Goal: Task Accomplishment & Management: Complete application form

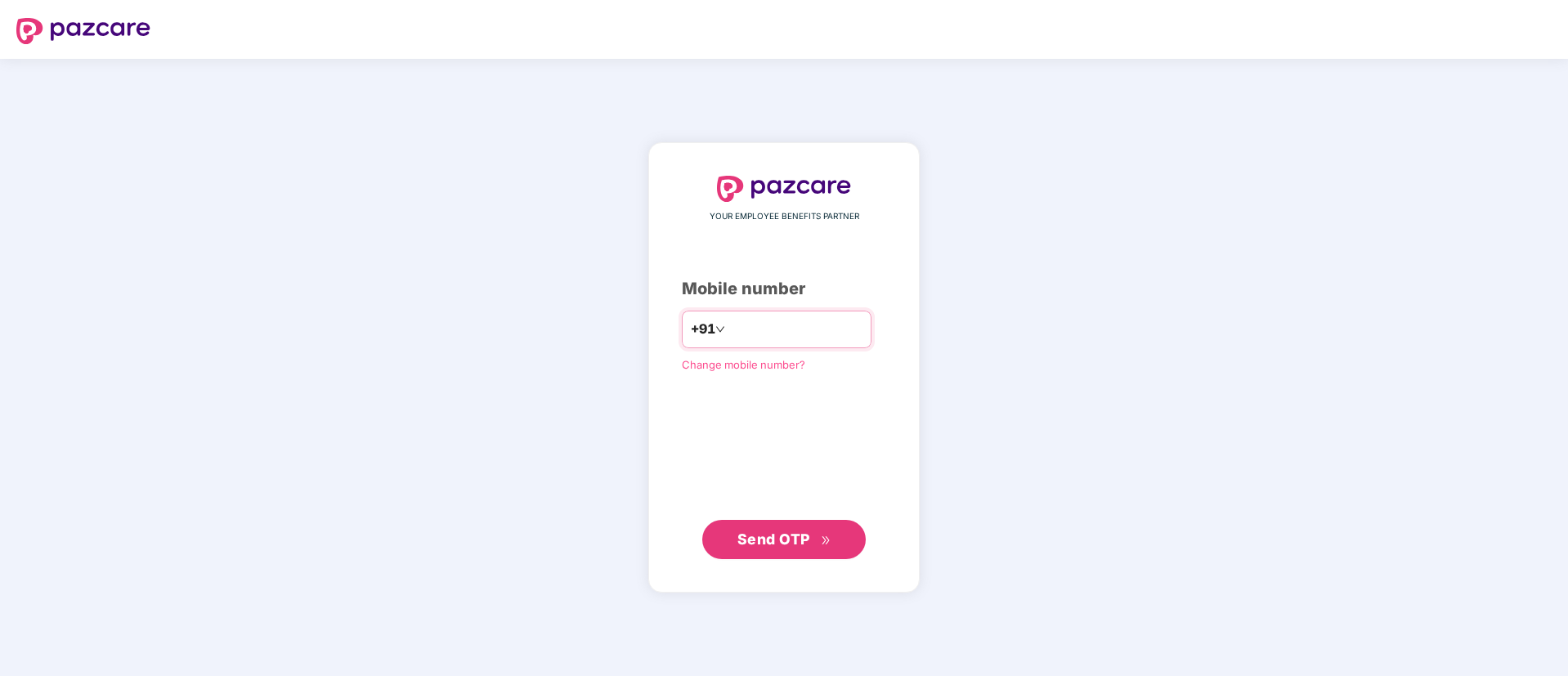
click at [728, 319] on input "number" at bounding box center [795, 328] width 134 height 26
type input "**********"
click at [804, 536] on span "Send OTP" at bounding box center [774, 537] width 73 height 17
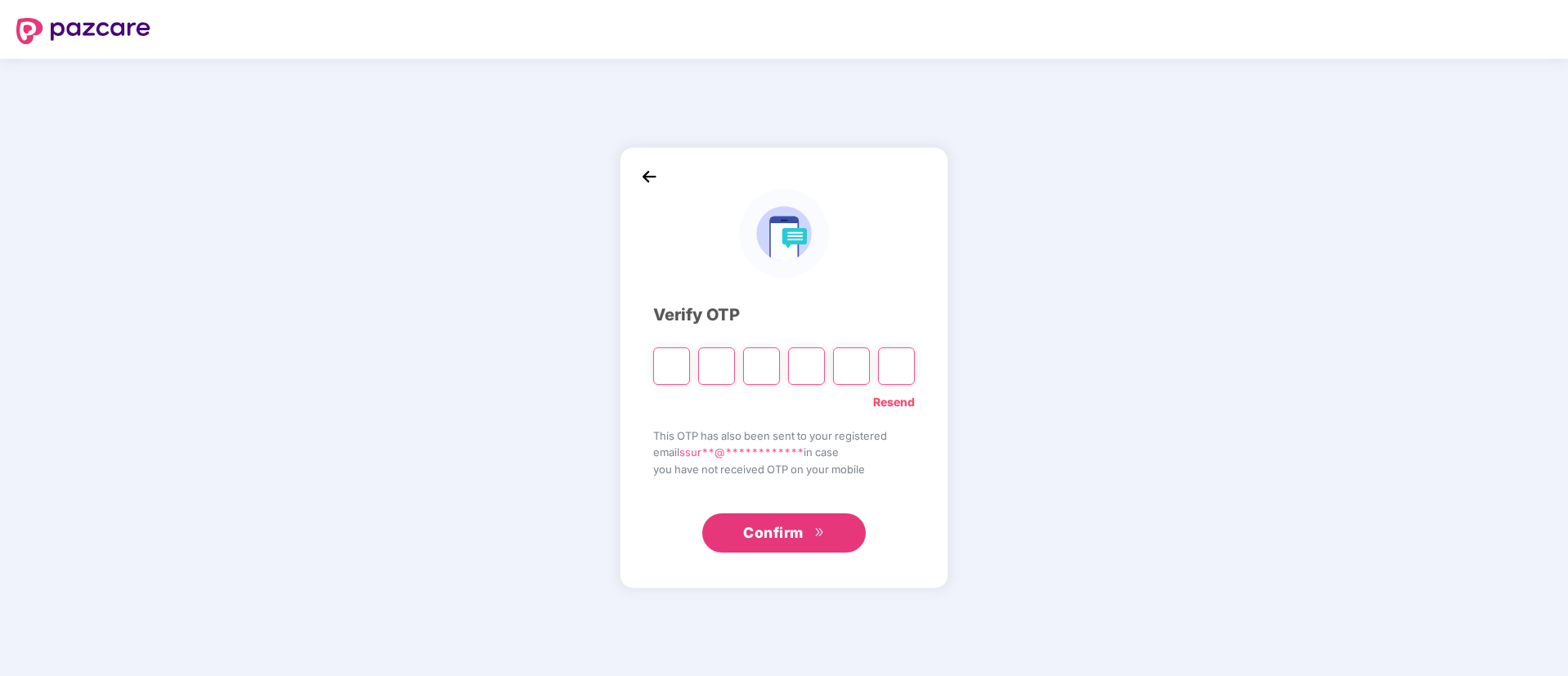
type input "*"
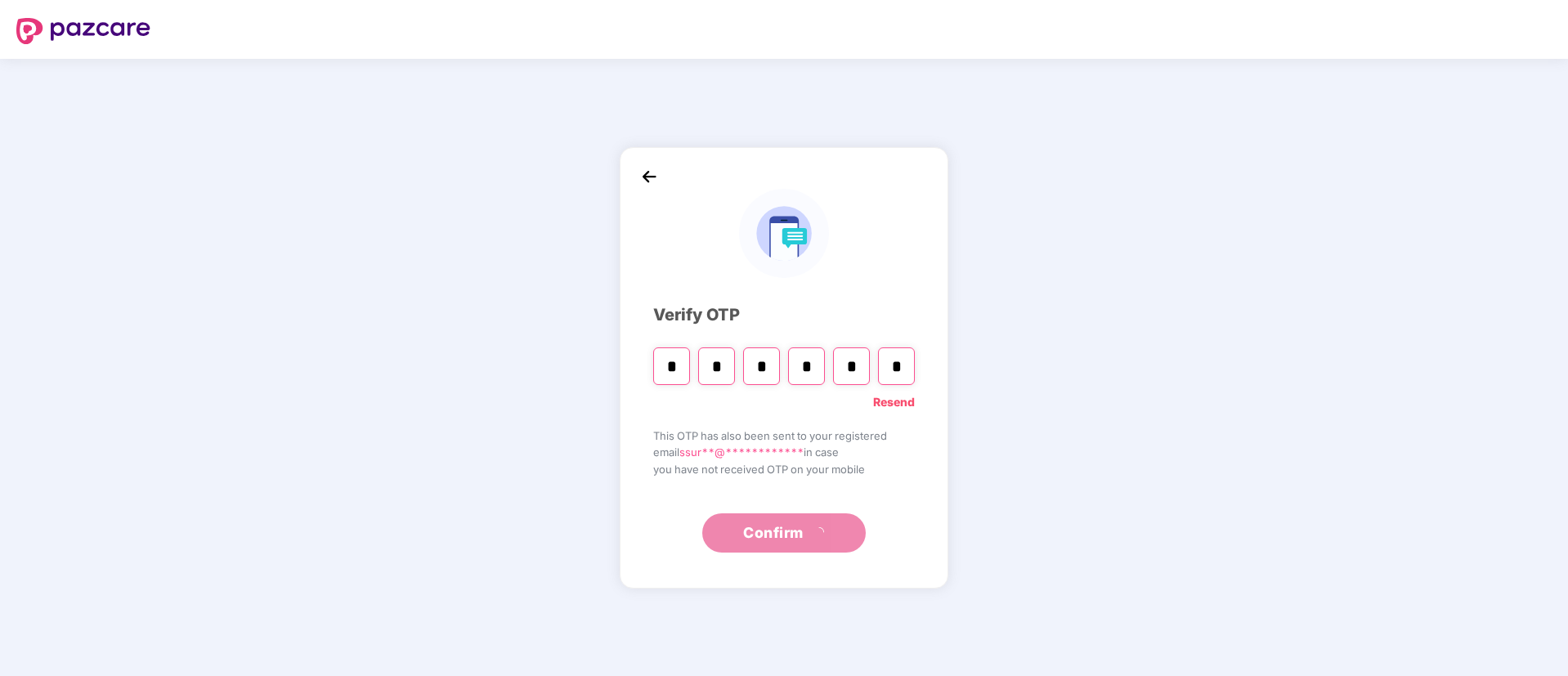
type input "*"
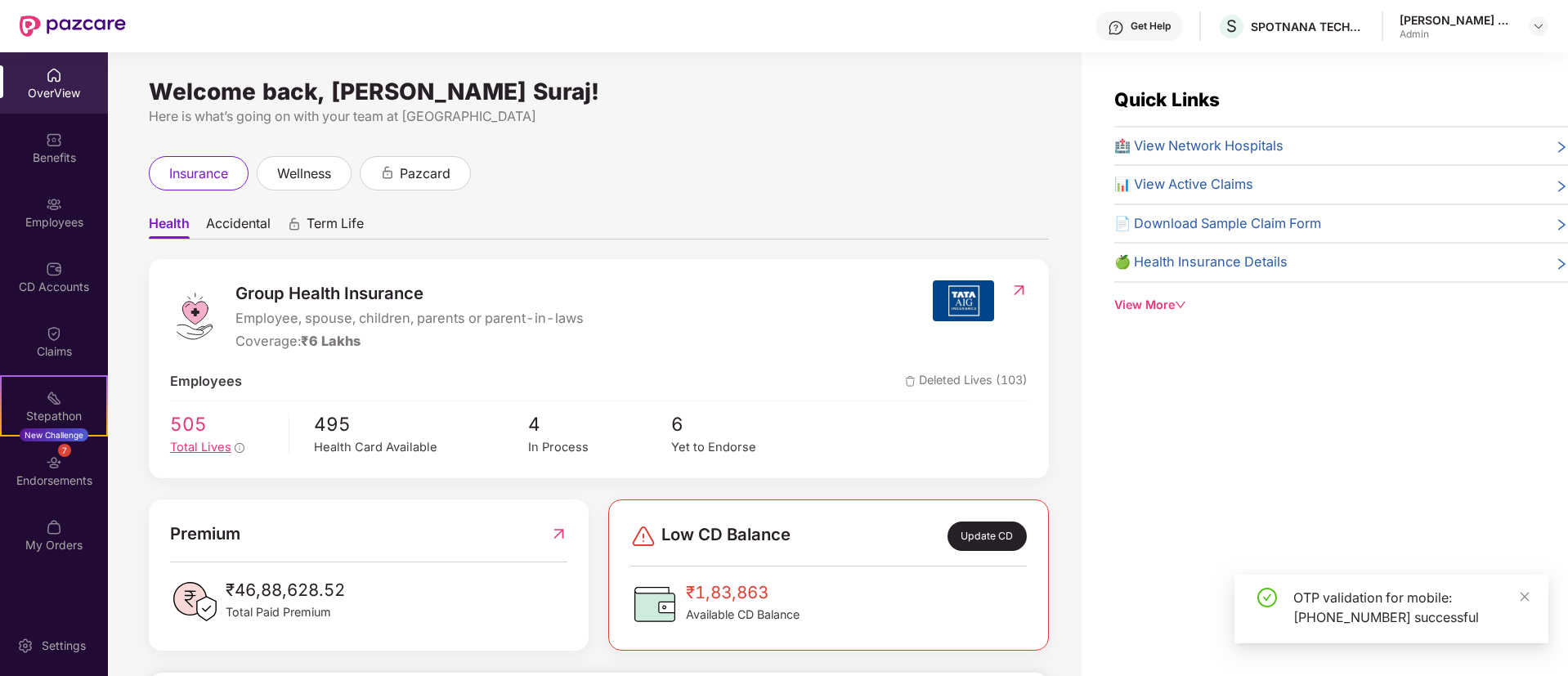
click at [217, 436] on span "505" at bounding box center [223, 423] width 107 height 29
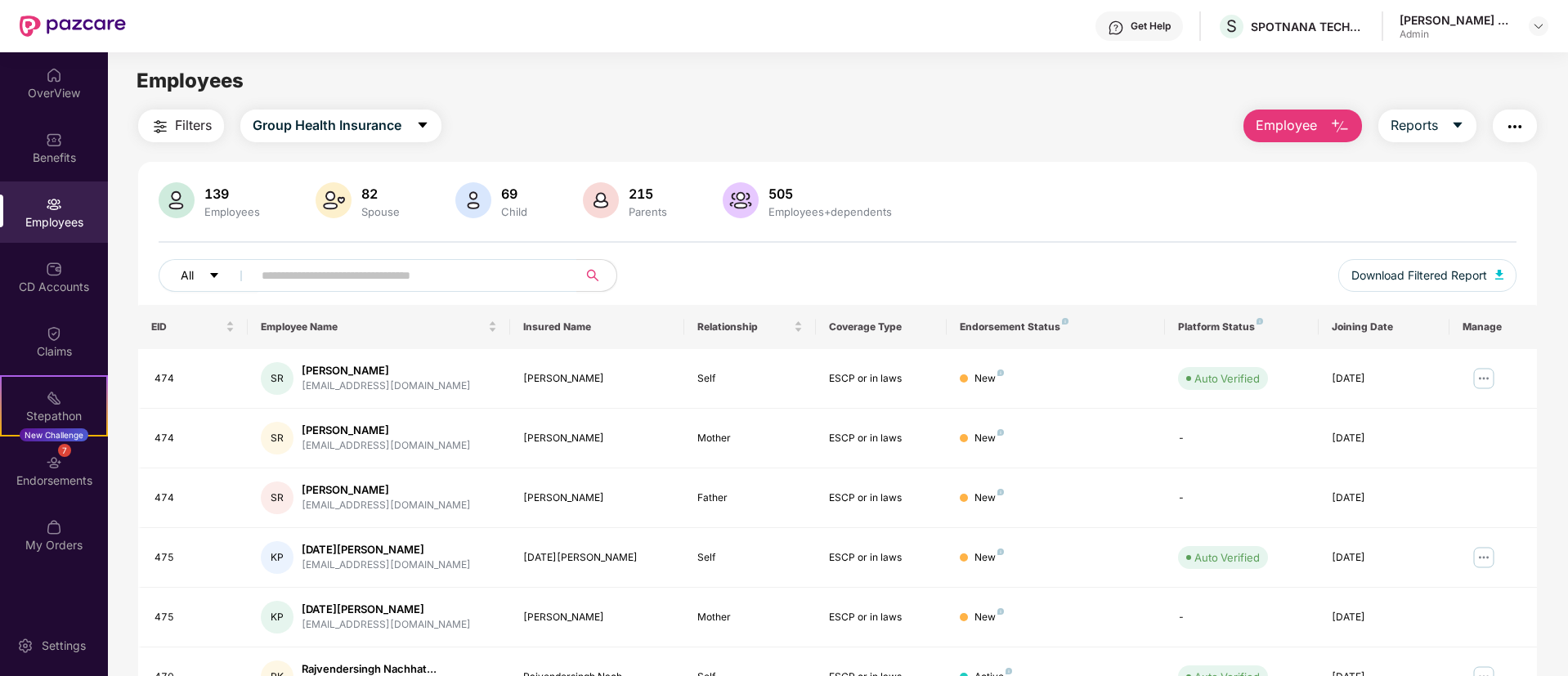
click at [219, 278] on icon "caret-down" at bounding box center [214, 275] width 12 height 12
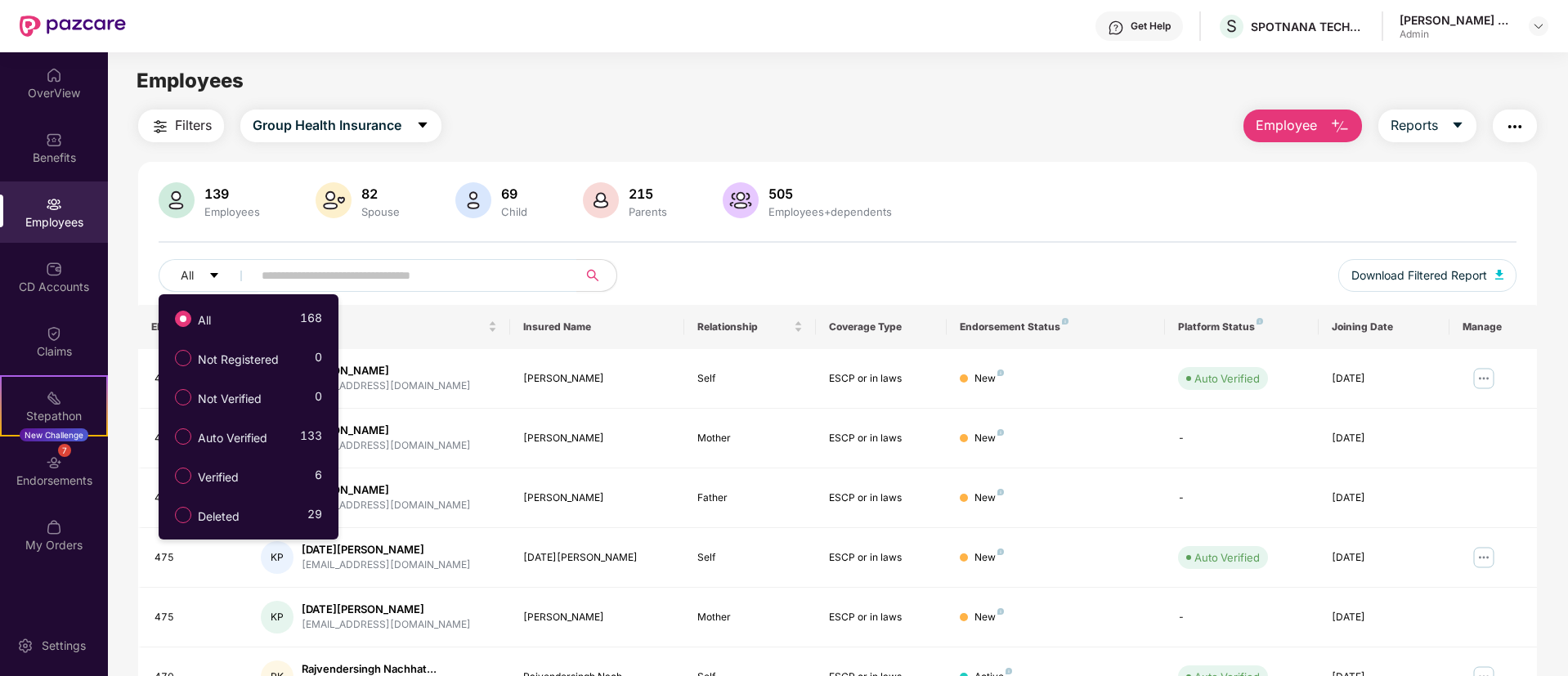
click at [1279, 225] on div "139 Employees 82 Spouse 69 Child 215 Parents 505 Employees+dependents All Downl…" at bounding box center [837, 244] width 1399 height 123
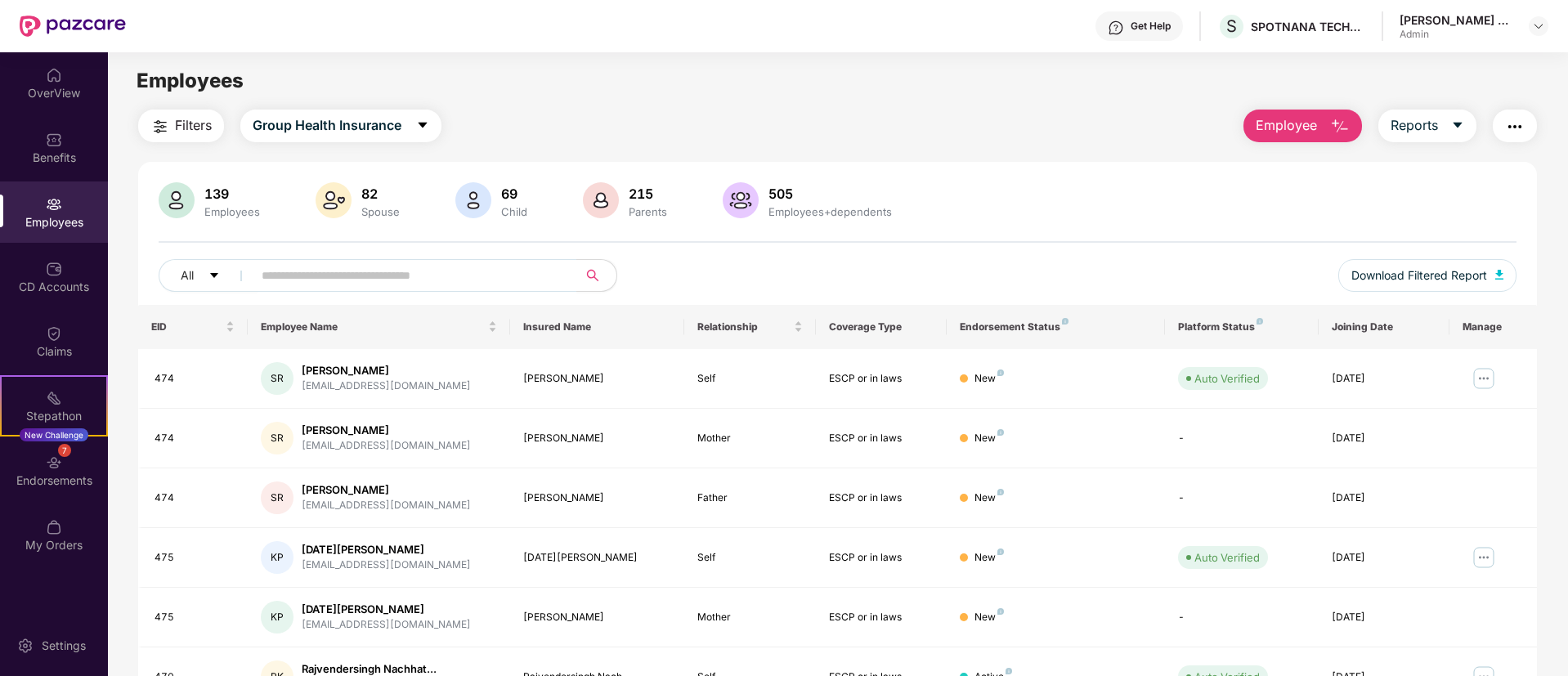
click at [1302, 122] on span "Employee" at bounding box center [1286, 125] width 61 height 20
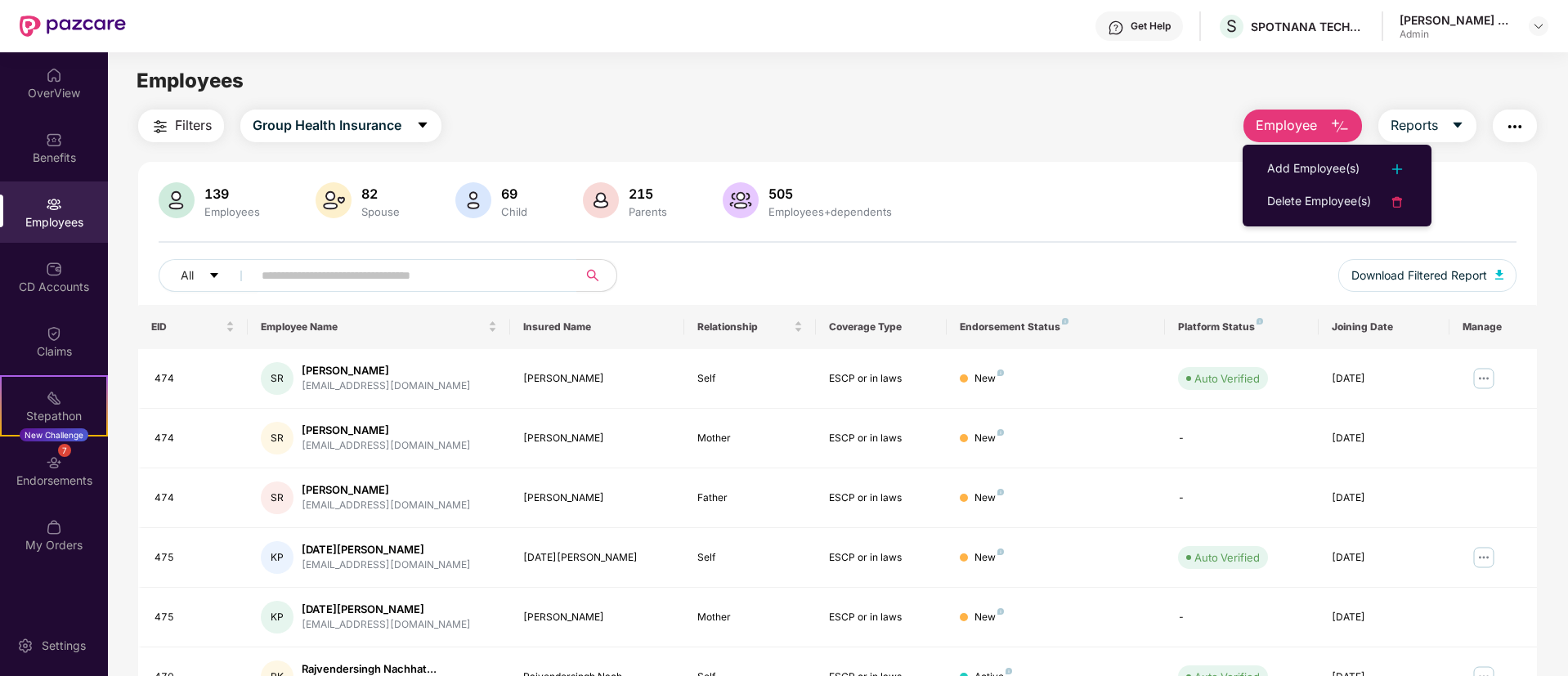
click at [1180, 181] on div "139 Employees 82 Spouse 69 Child 215 Parents 505 Employees+dependents All Downl…" at bounding box center [837, 583] width 1399 height 842
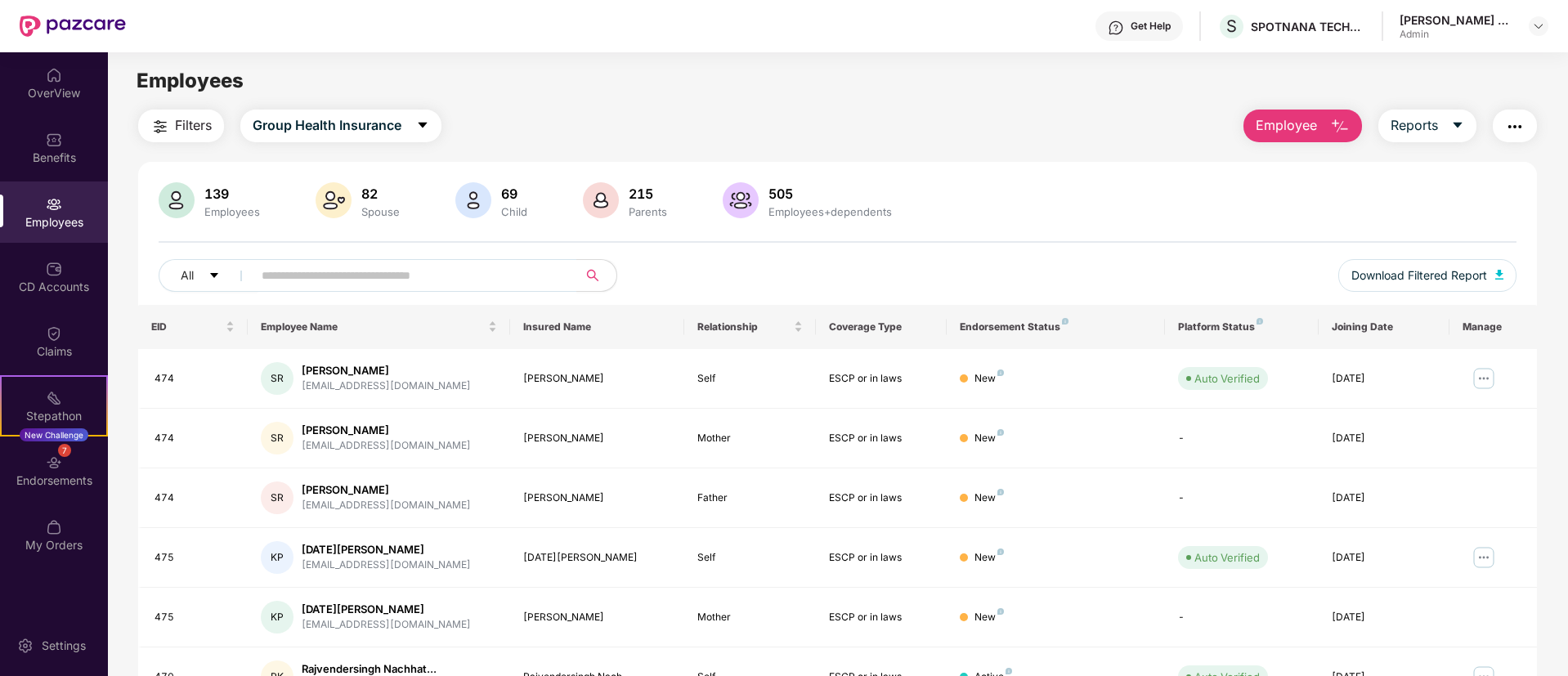
click at [238, 205] on div "Employees" at bounding box center [232, 212] width 62 height 13
click at [184, 188] on img at bounding box center [176, 200] width 36 height 36
click at [174, 204] on img at bounding box center [176, 200] width 36 height 36
click at [1456, 128] on icon "caret-down" at bounding box center [1457, 125] width 13 height 13
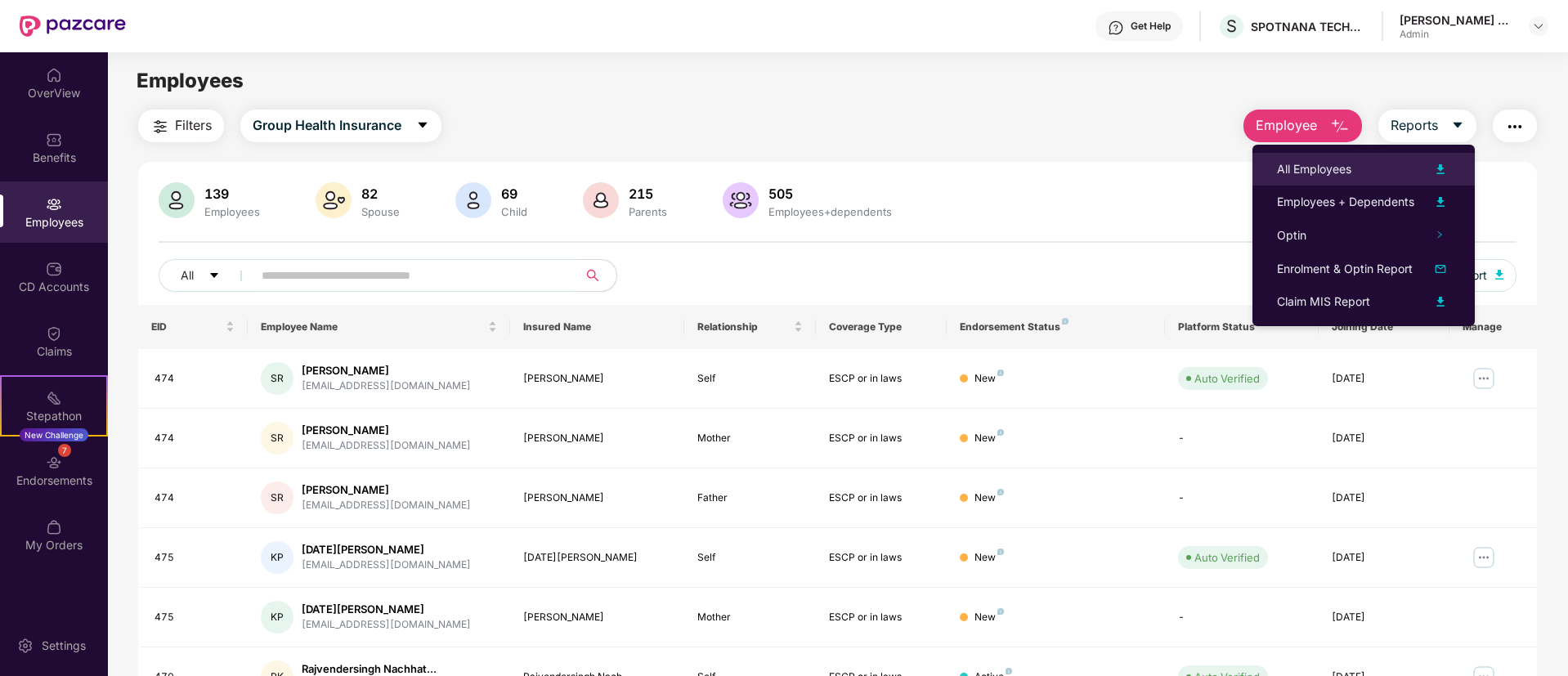
click at [1438, 168] on img at bounding box center [1440, 169] width 20 height 20
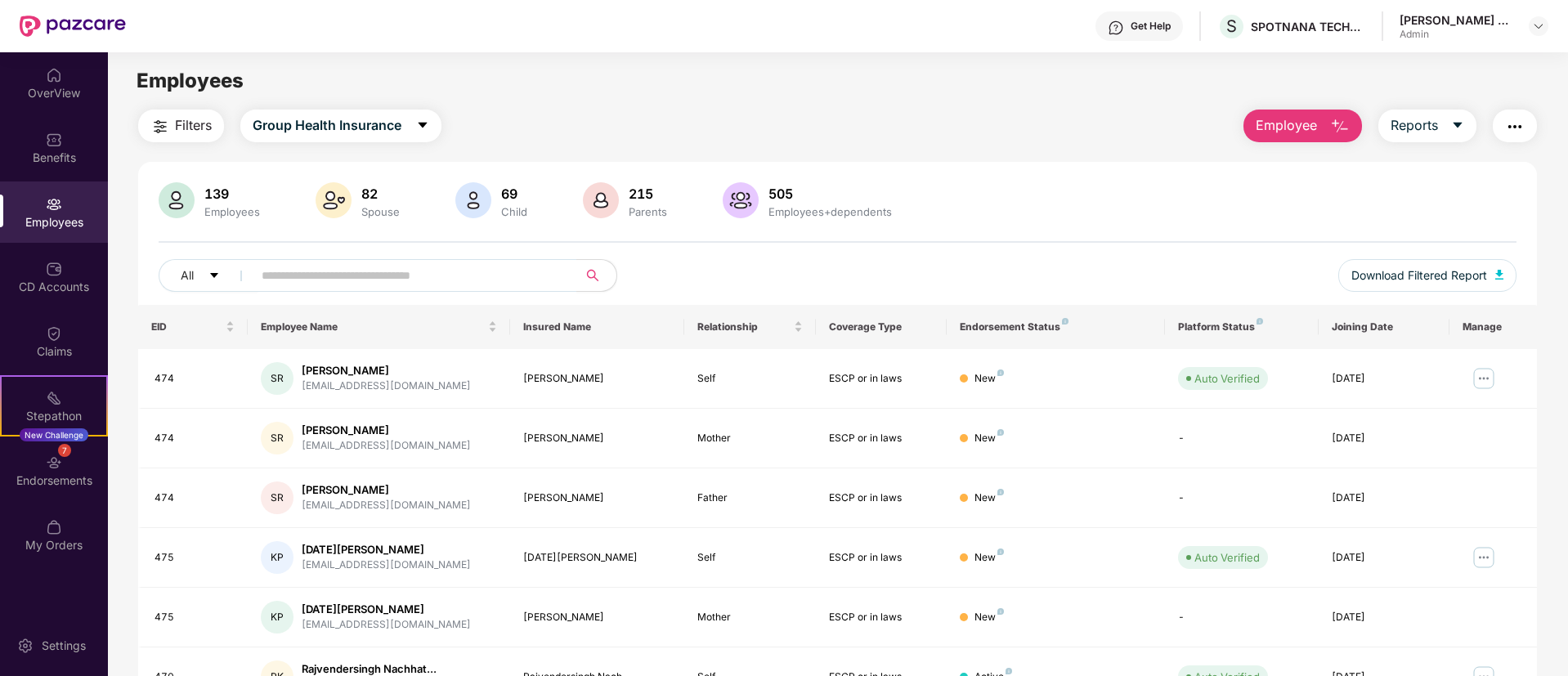
click at [788, 199] on div "505" at bounding box center [830, 194] width 130 height 16
click at [734, 197] on img at bounding box center [740, 200] width 36 height 36
click at [1464, 122] on button "Reports" at bounding box center [1427, 125] width 98 height 33
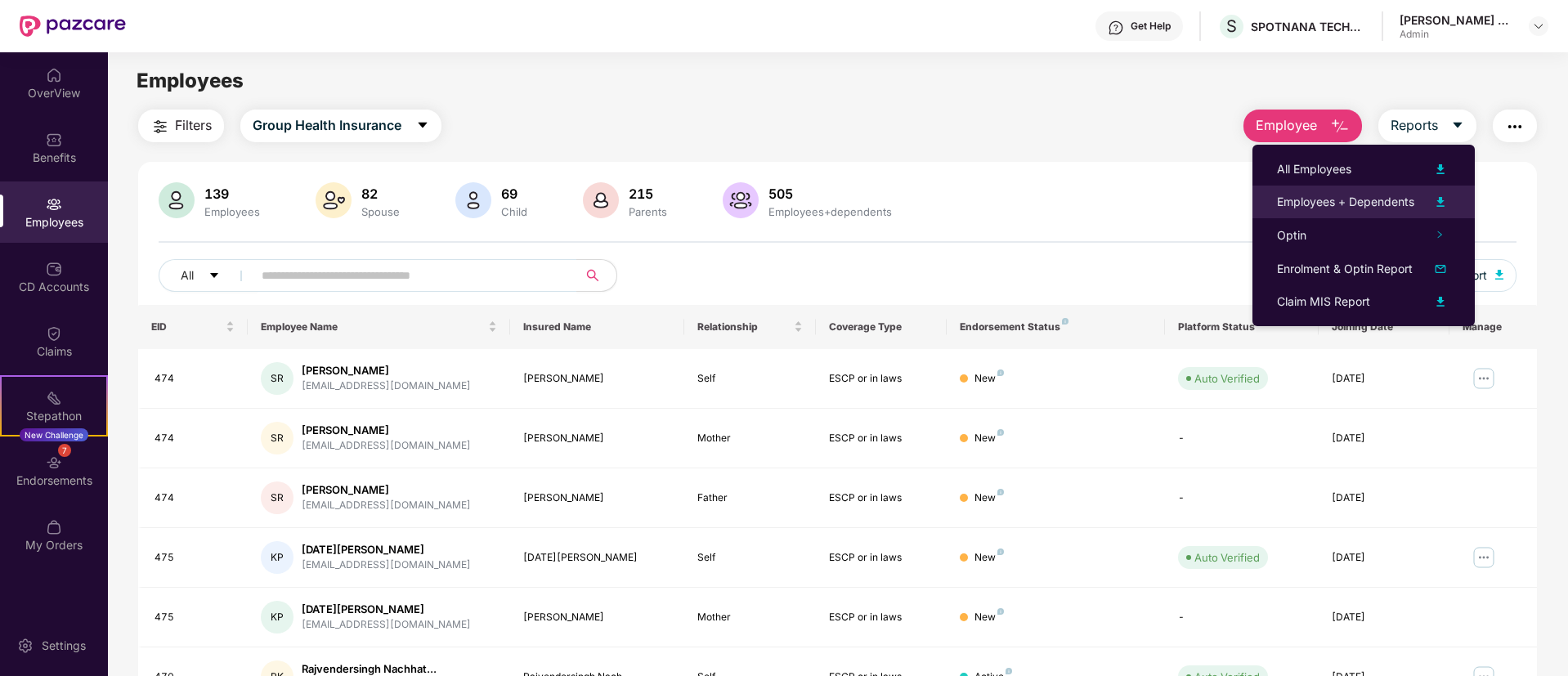
click at [1440, 200] on img at bounding box center [1440, 202] width 20 height 20
